Goal: Find specific page/section: Find specific page/section

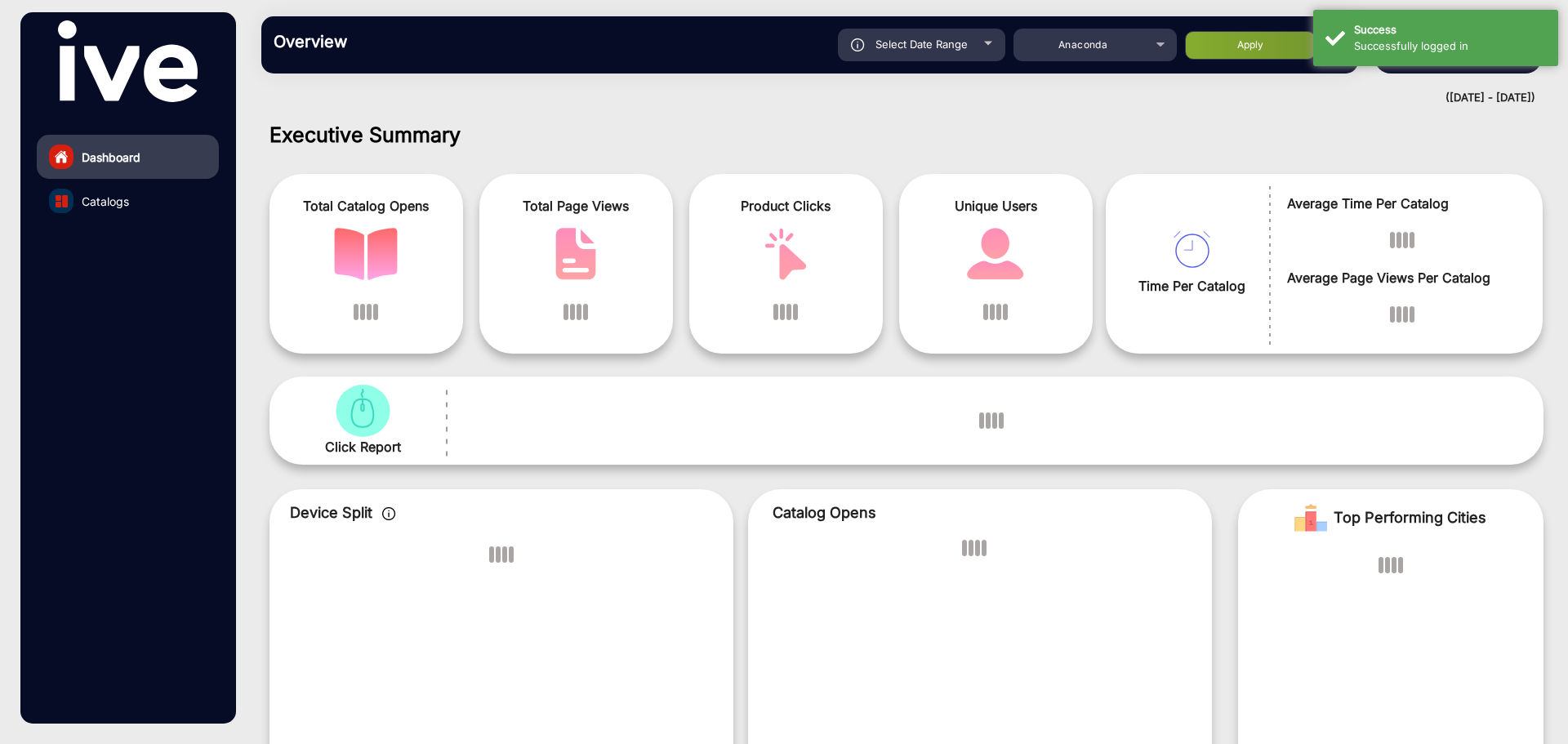
scroll to position [12, 0]
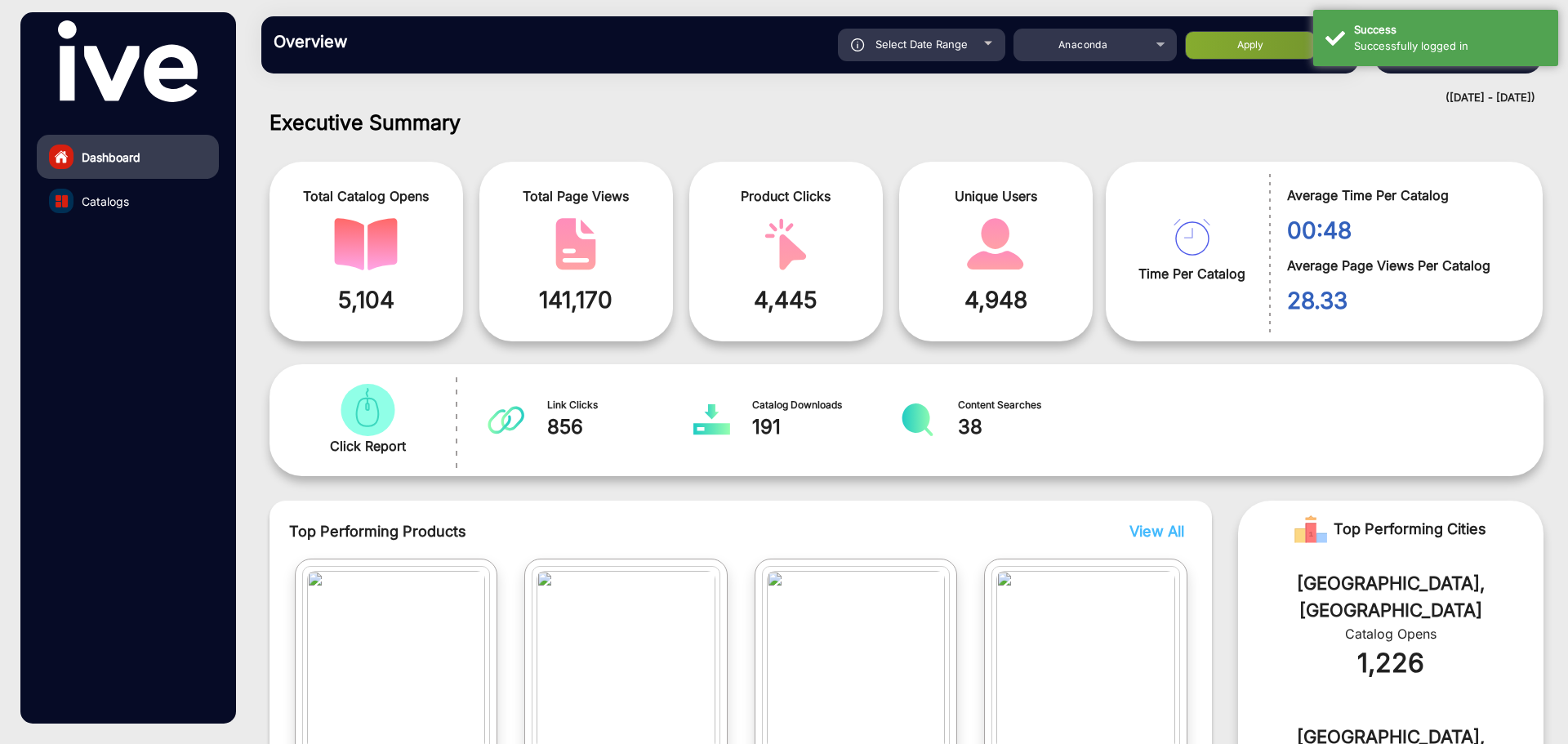
click at [911, 44] on span "Select Date Range" at bounding box center [922, 44] width 93 height 13
type input "[DATE]"
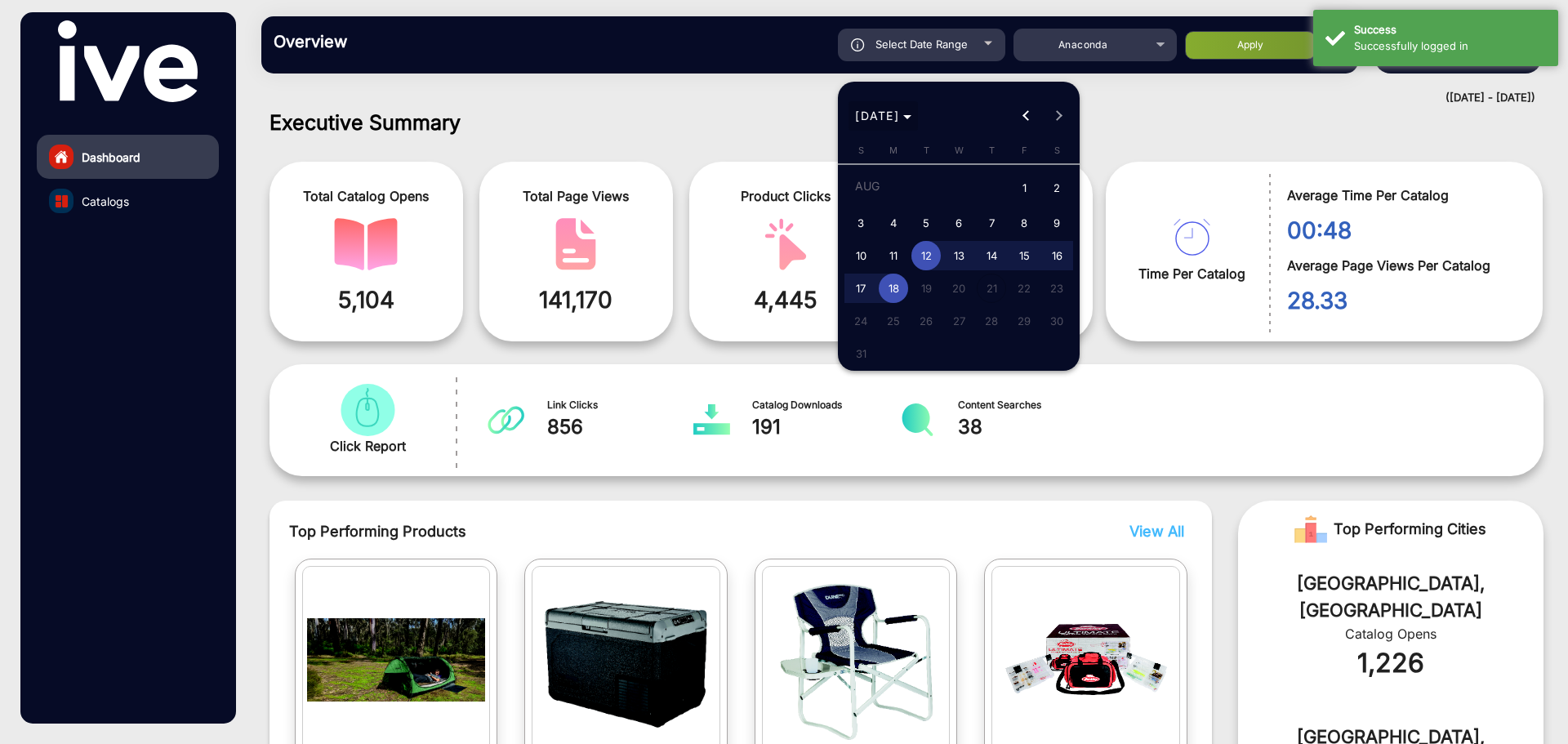
click at [899, 115] on span "[DATE]" at bounding box center [876, 116] width 44 height 14
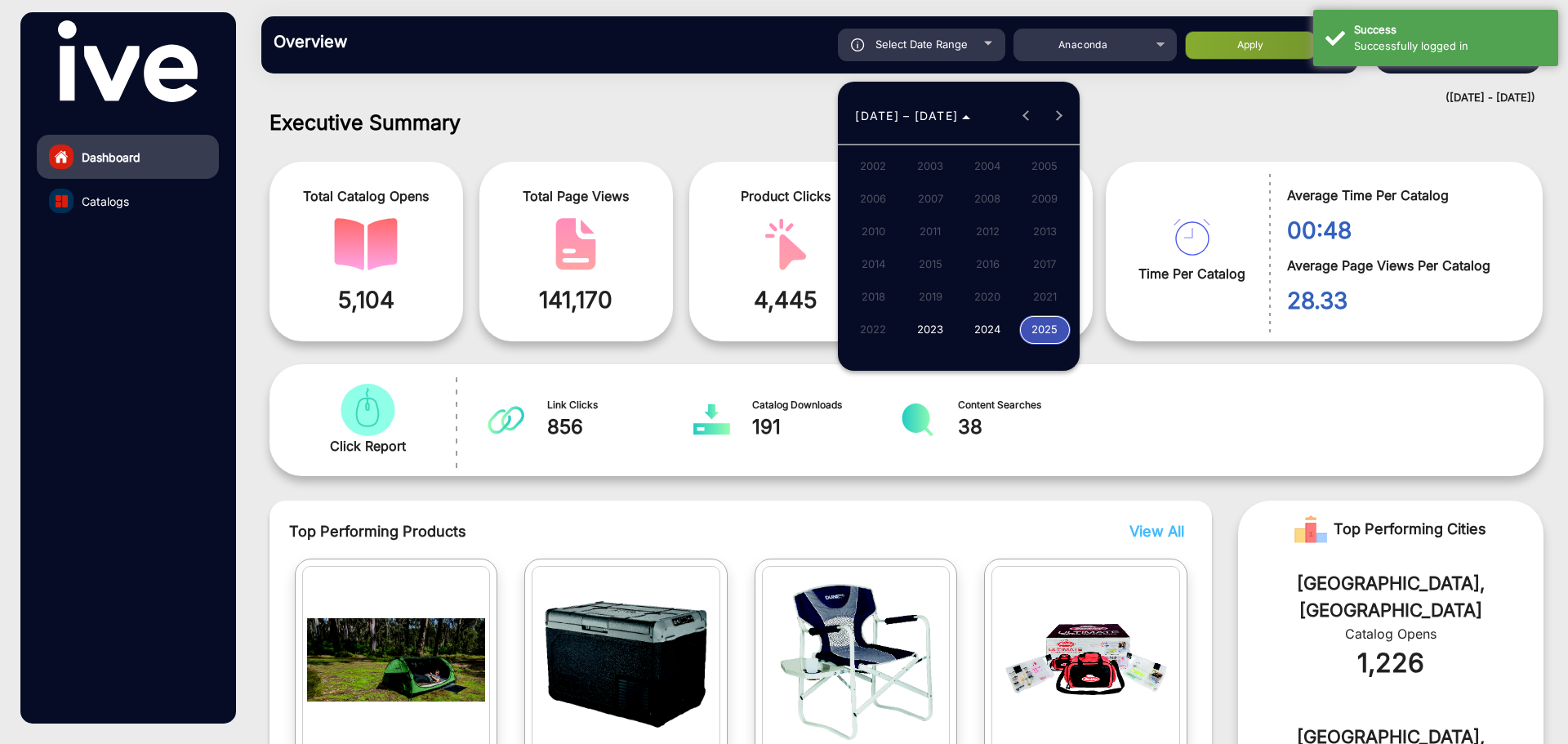
click at [990, 332] on span "2024" at bounding box center [988, 330] width 51 height 29
drag, startPoint x: 1074, startPoint y: 261, endPoint x: 1040, endPoint y: 263, distance: 34.1
click at [1057, 263] on div "[DATE] FEB MAR APR MAY JUN [DATE] AUG SEP OCT NOV DEC" at bounding box center [959, 215] width 242 height 143
click at [1040, 263] on span "DEC" at bounding box center [1045, 264] width 51 height 29
click at [860, 220] on span "1" at bounding box center [861, 219] width 29 height 29
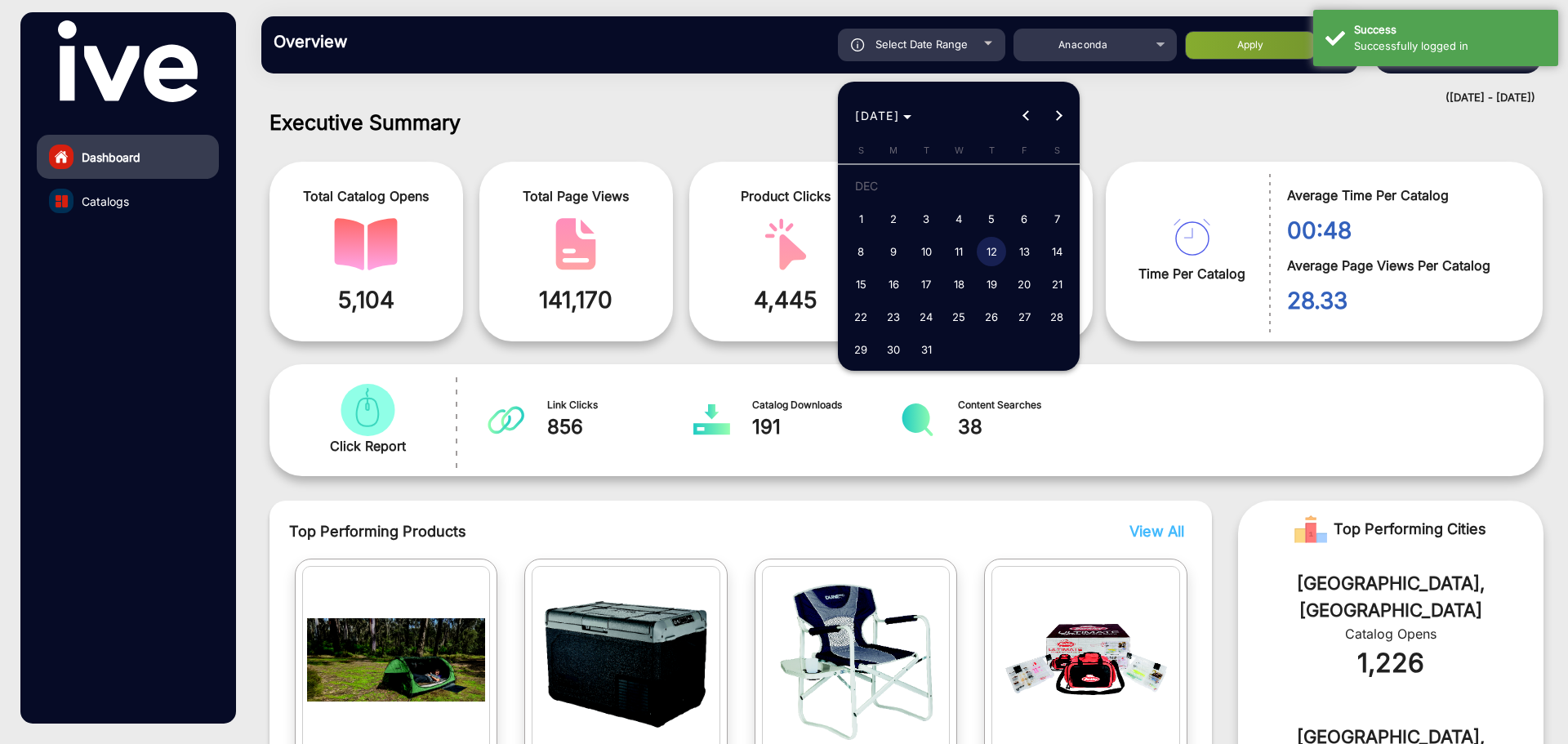
type input "[DATE]"
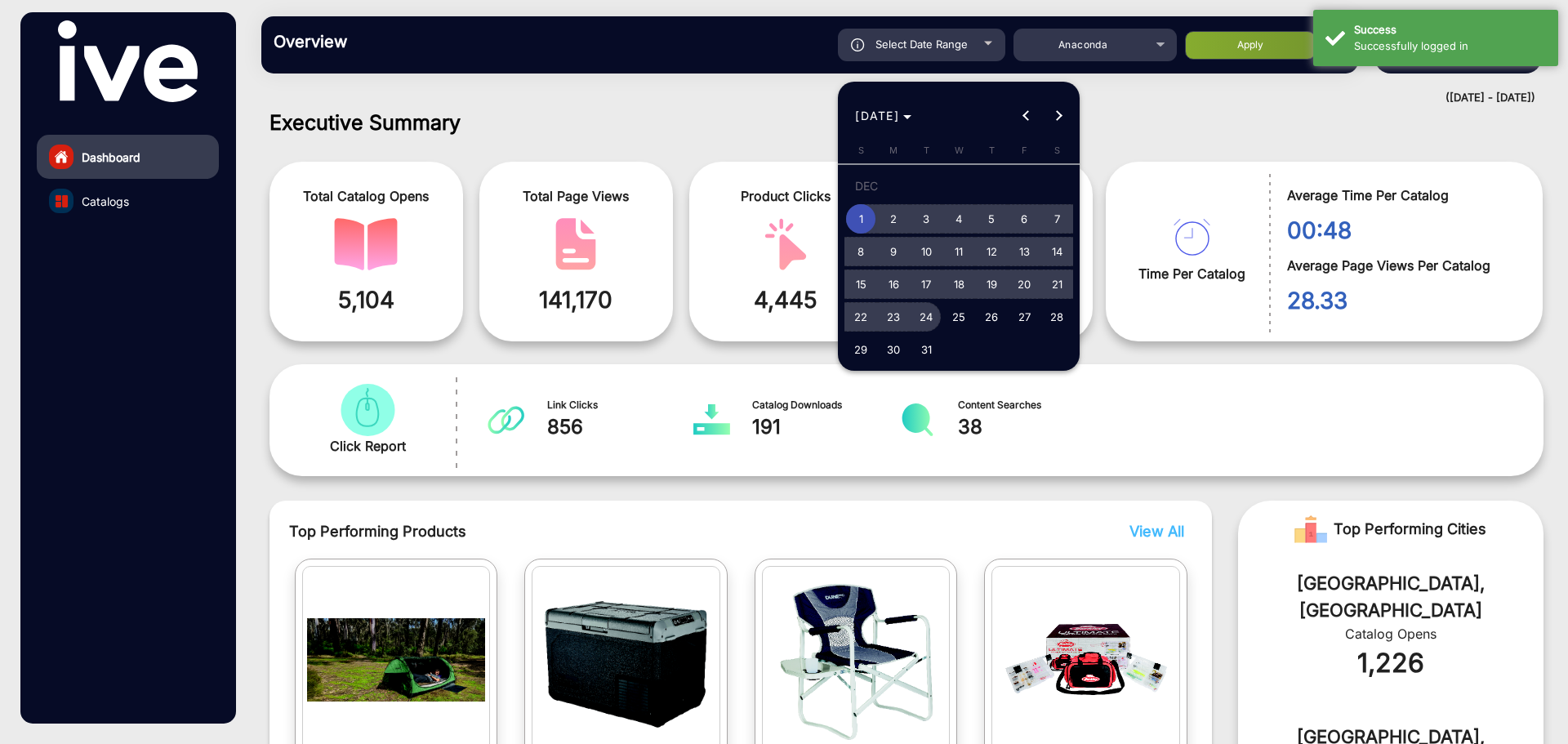
click at [926, 315] on span "24" at bounding box center [926, 317] width 29 height 29
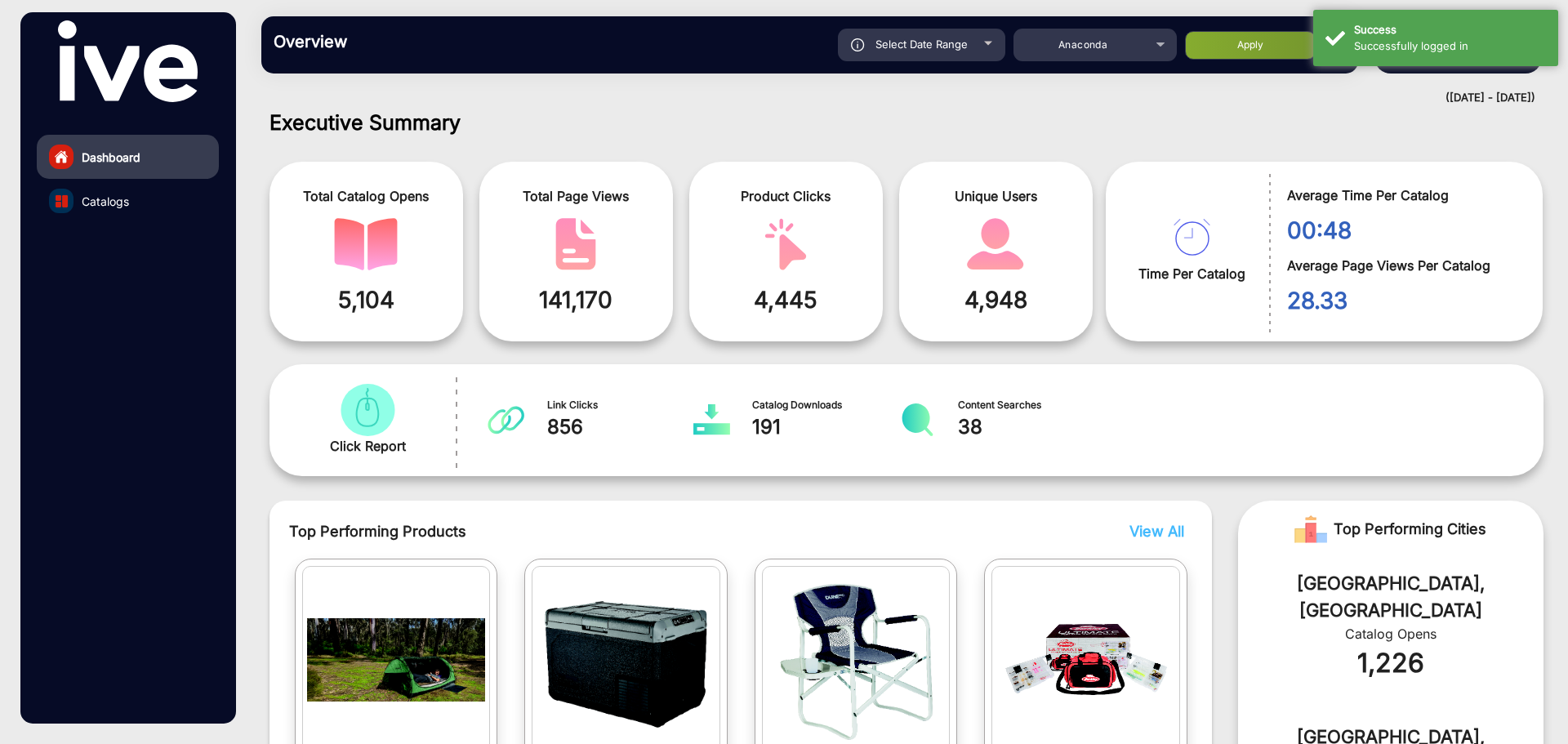
type input "[DATE]"
click at [1233, 53] on button "Apply" at bounding box center [1250, 45] width 130 height 28
type input "[DATE]"
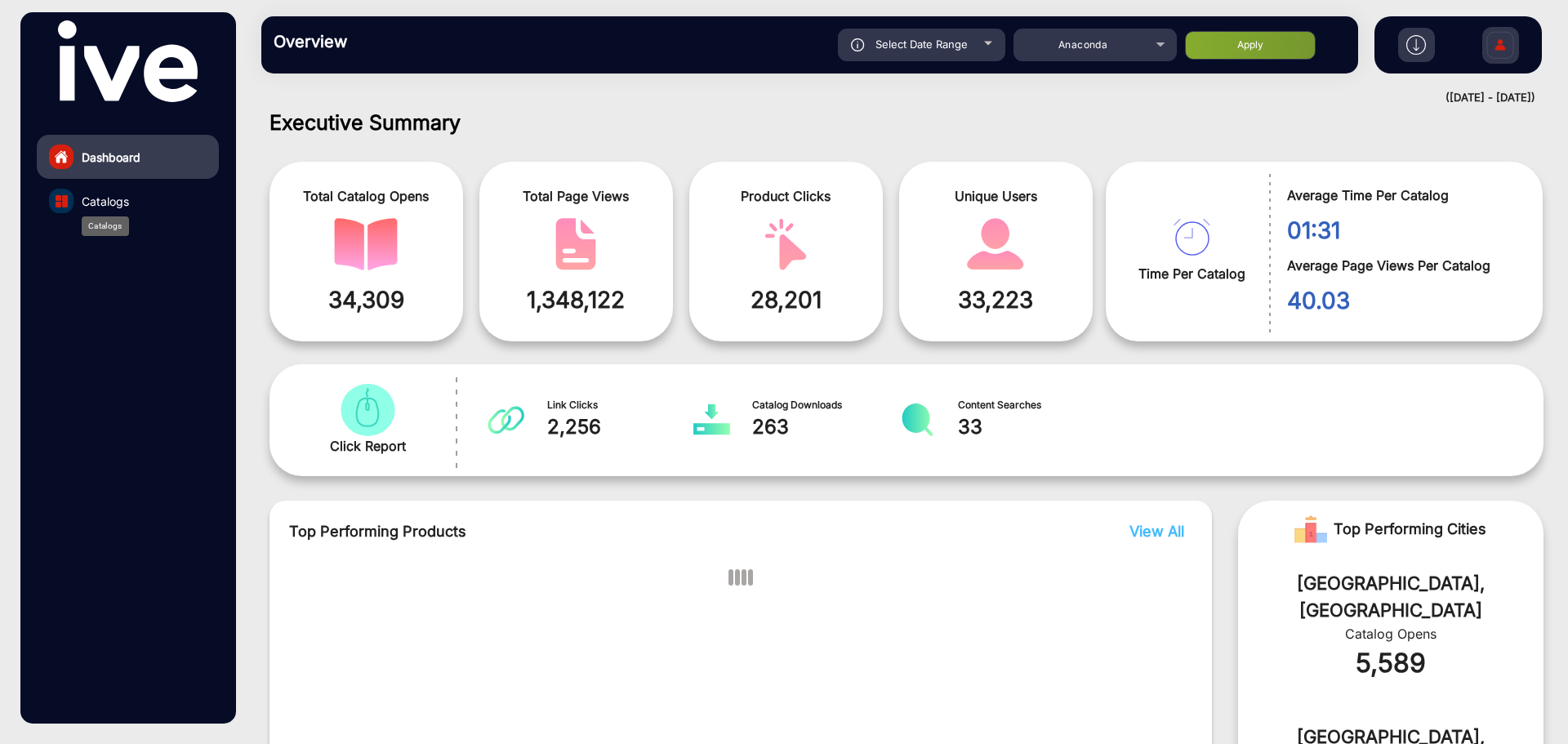
drag, startPoint x: 99, startPoint y: 195, endPoint x: 213, endPoint y: 197, distance: 114.0
click at [100, 196] on span "Catalogs" at bounding box center [105, 202] width 47 height 17
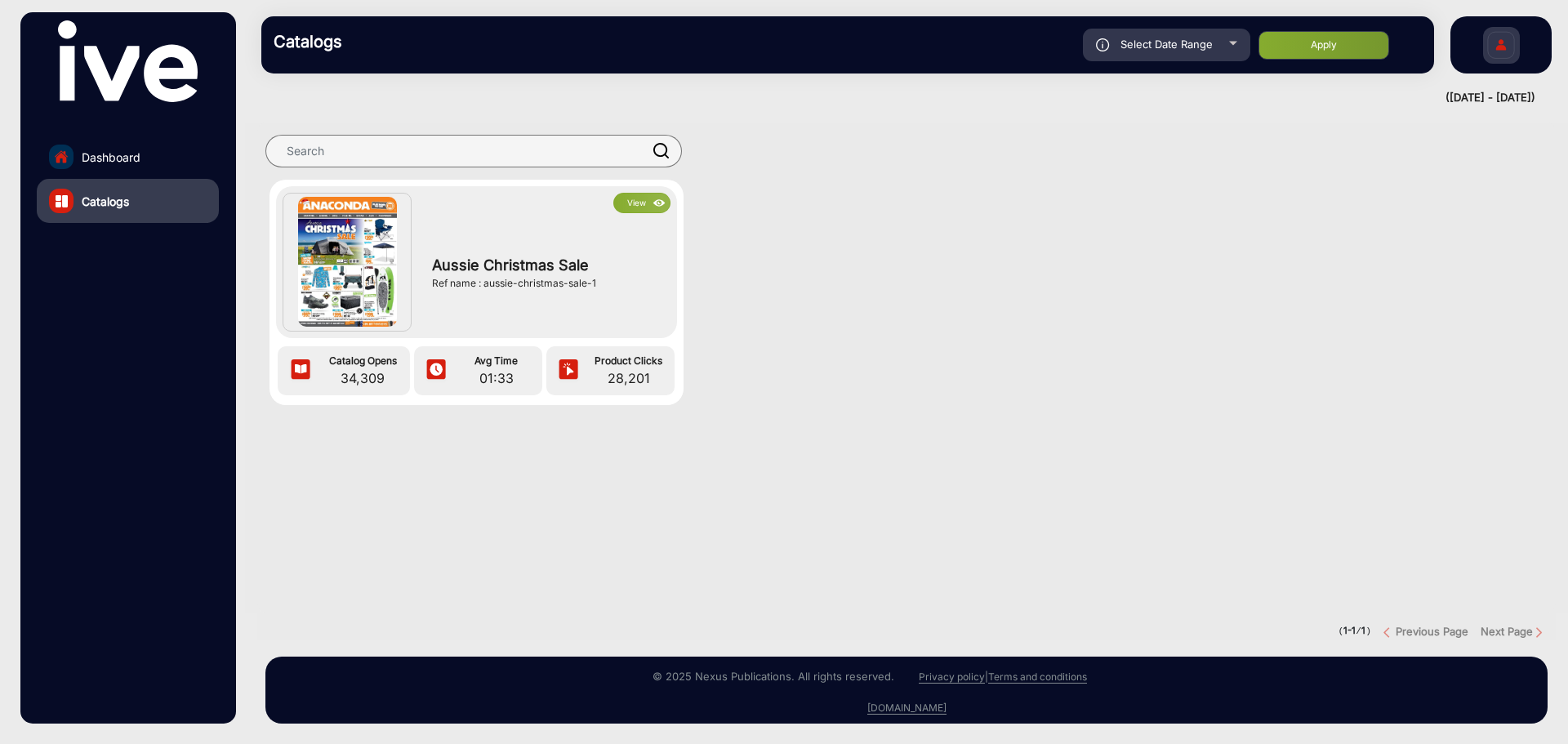
click at [346, 280] on img at bounding box center [347, 261] width 99 height 130
click at [352, 259] on img at bounding box center [347, 261] width 99 height 130
click at [626, 211] on button "View" at bounding box center [642, 203] width 58 height 21
